Goal: Find contact information: Find contact information

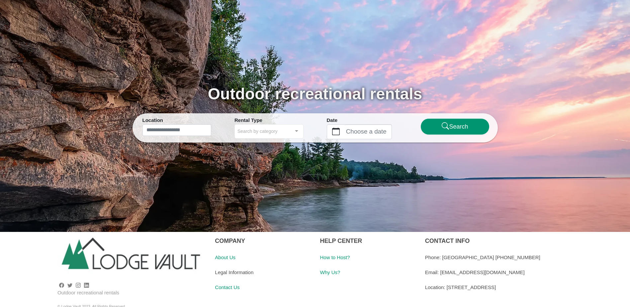
scroll to position [43, 0]
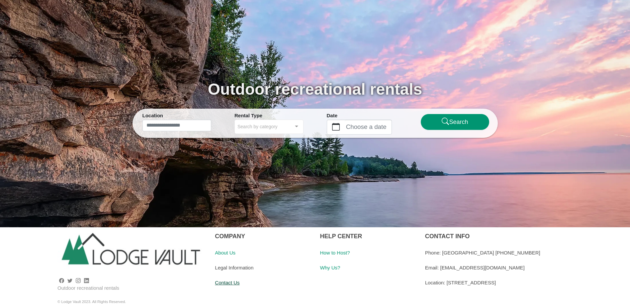
click at [227, 285] on link "Contact Us" at bounding box center [227, 283] width 25 height 6
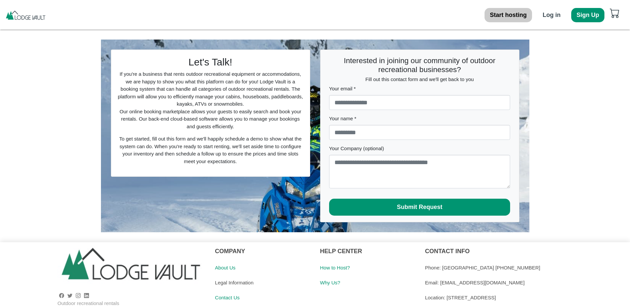
click at [512, 16] on b "Start hosting" at bounding box center [508, 15] width 37 height 7
click at [511, 19] on button "Start hosting" at bounding box center [508, 15] width 47 height 14
click at [511, 17] on b "Start hosting" at bounding box center [508, 15] width 37 height 7
click at [33, 19] on img at bounding box center [25, 15] width 41 height 10
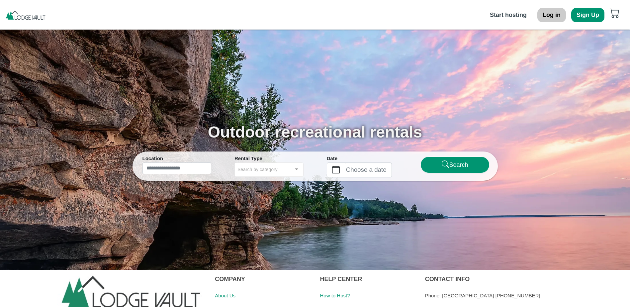
click at [555, 15] on b "Log in" at bounding box center [552, 15] width 18 height 7
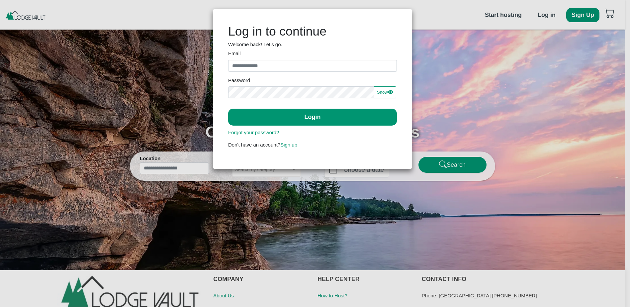
click at [487, 10] on div "Log in to continue Welcome back! Let's go. Email Invalid email Password Show Sh…" at bounding box center [315, 153] width 630 height 307
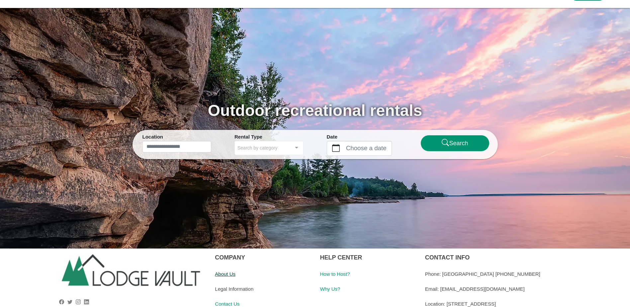
scroll to position [43, 0]
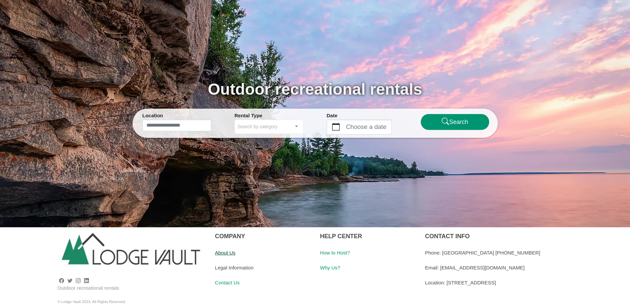
click at [219, 255] on link "About Us" at bounding box center [225, 253] width 21 height 6
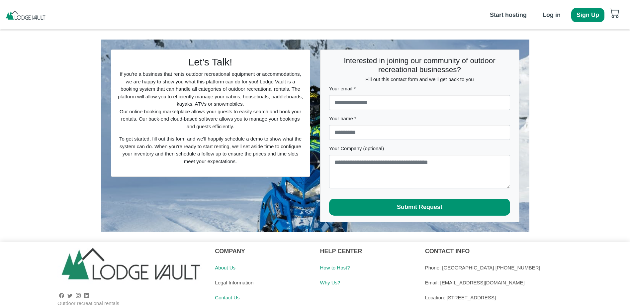
scroll to position [15, 0]
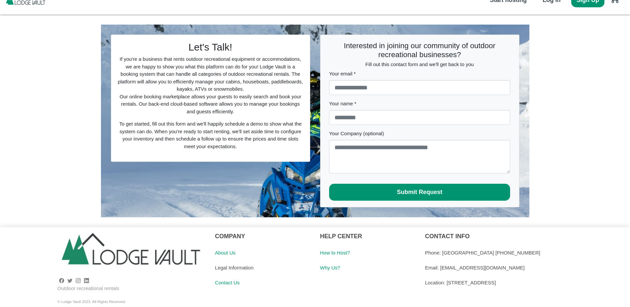
click at [462, 284] on div "Location: [STREET_ADDRESS]" at bounding box center [525, 282] width 200 height 15
drag, startPoint x: 446, startPoint y: 283, endPoint x: 544, endPoint y: 284, distance: 97.7
click at [544, 284] on div "Location: [STREET_ADDRESS]" at bounding box center [525, 282] width 200 height 15
